Goal: Check status

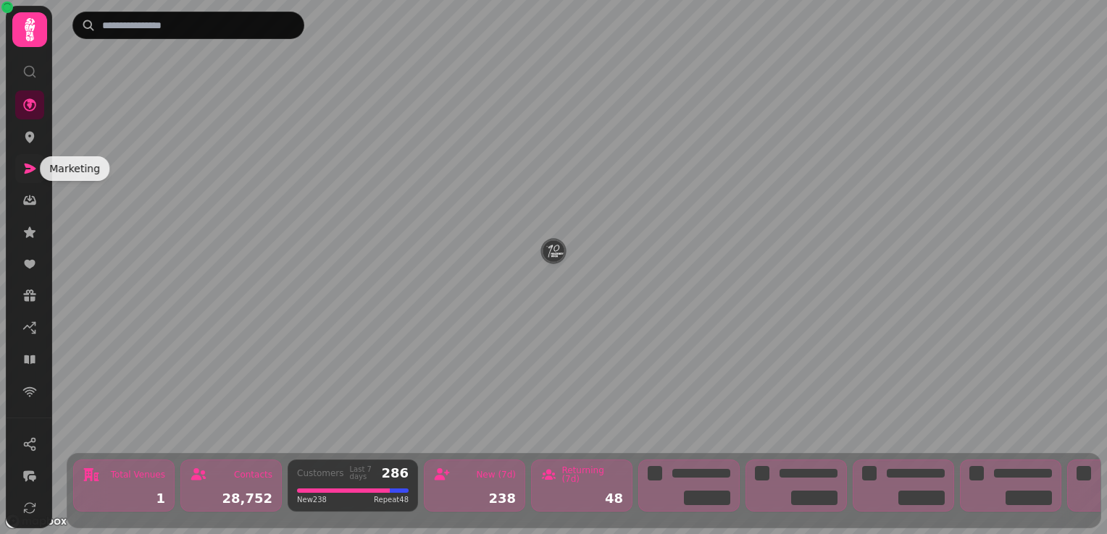
click at [28, 169] on icon at bounding box center [31, 169] width 12 height 10
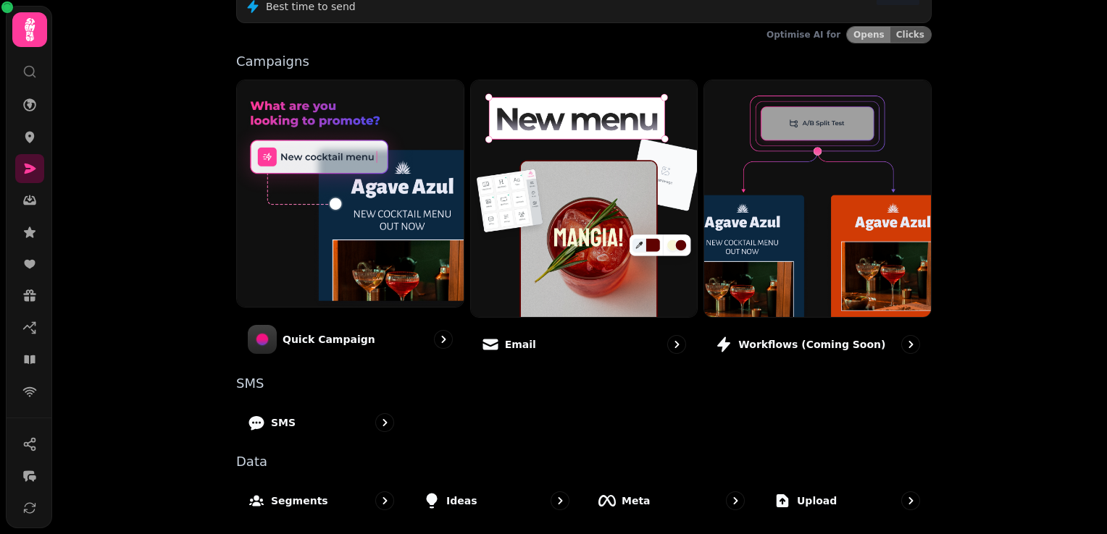
scroll to position [367, 0]
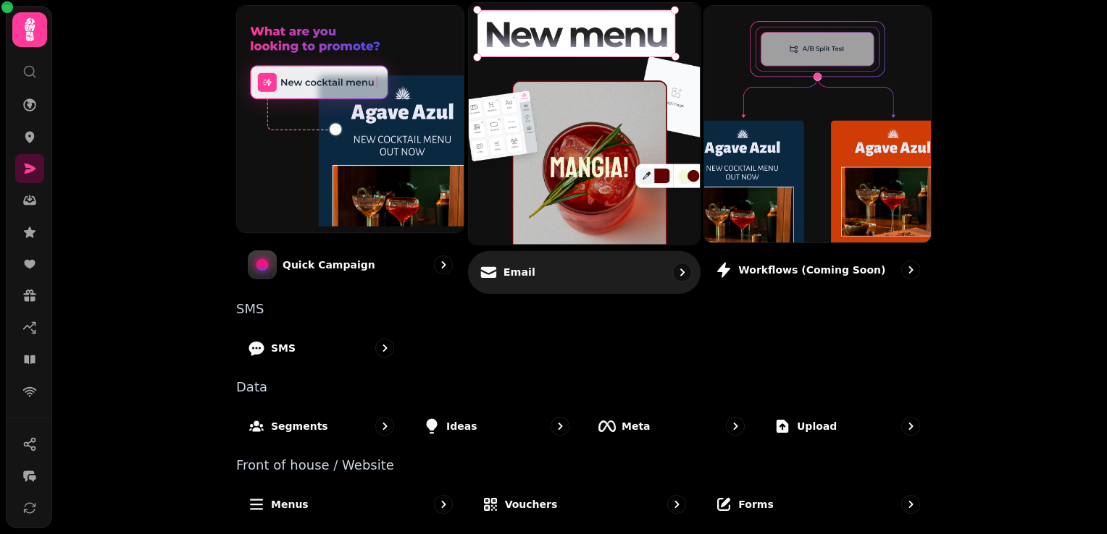
click at [515, 258] on div "Email" at bounding box center [584, 272] width 232 height 43
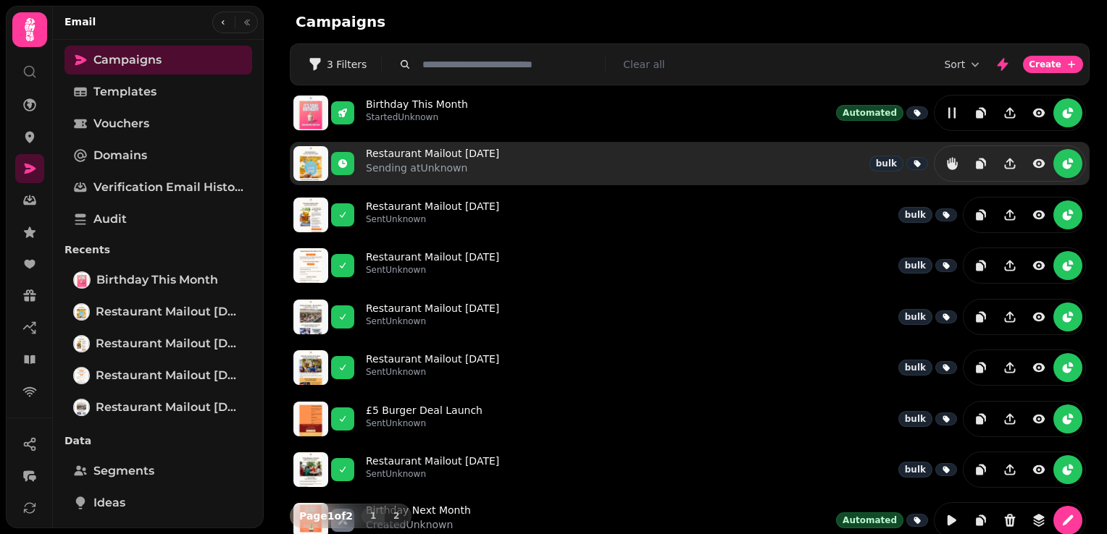
click at [498, 167] on div "Restaurant Mailout [DATE] Sending at Unknown bulk" at bounding box center [726, 164] width 720 height 36
click at [399, 154] on link "Restaurant Mailout [DATE] Sending at Unknown" at bounding box center [432, 163] width 133 height 35
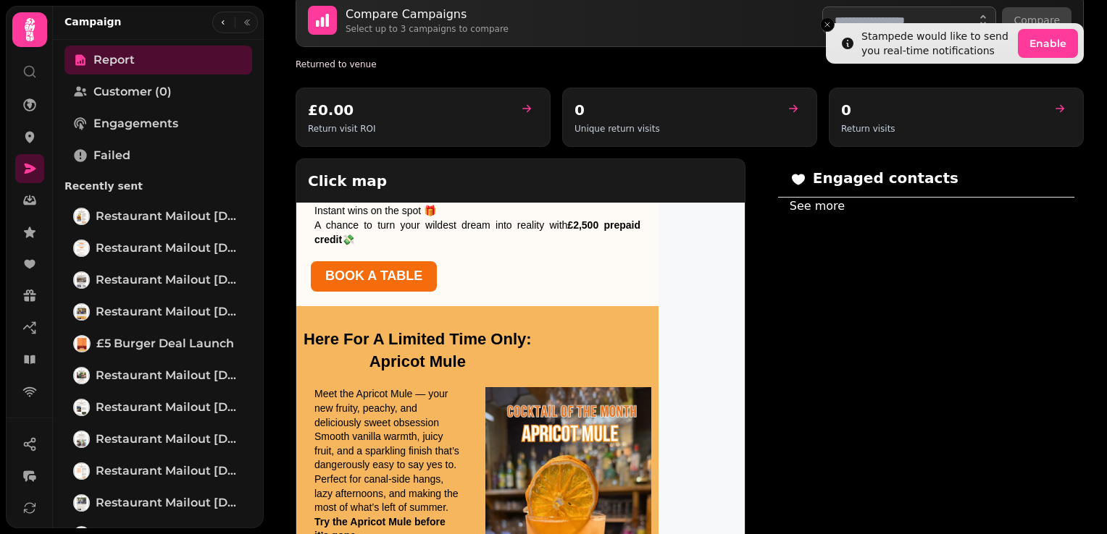
scroll to position [1086, 0]
